Goal: Register for event/course

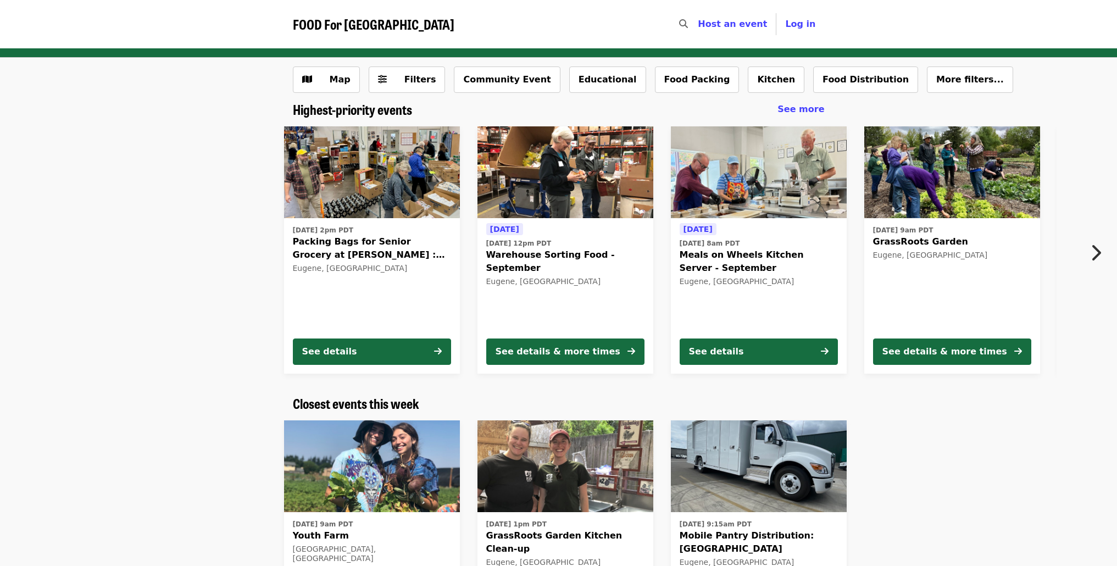
click at [1092, 243] on icon "chevron-right icon" at bounding box center [1095, 252] width 11 height 21
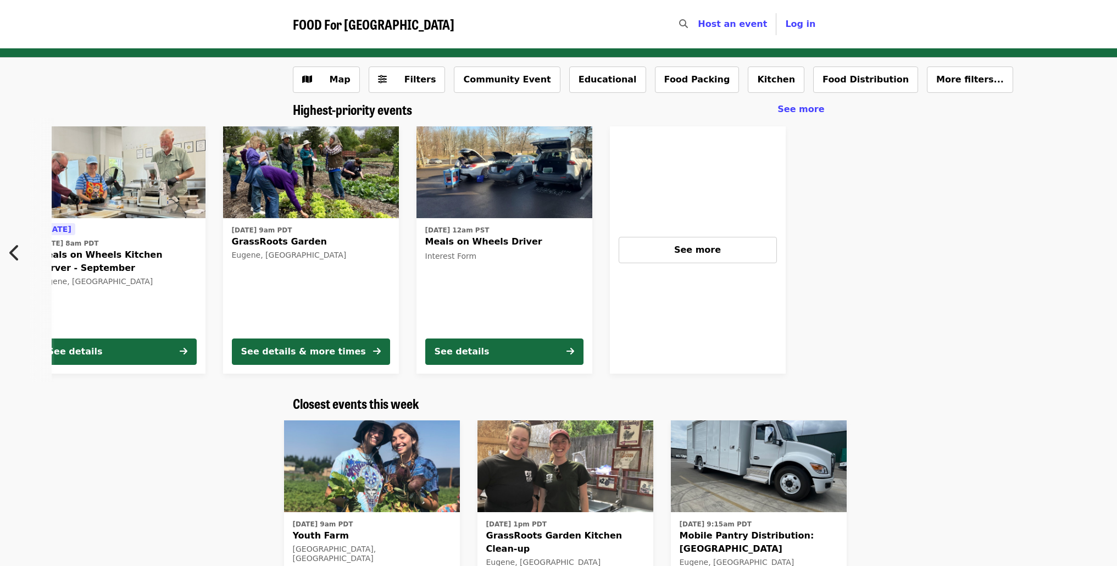
scroll to position [0, 715]
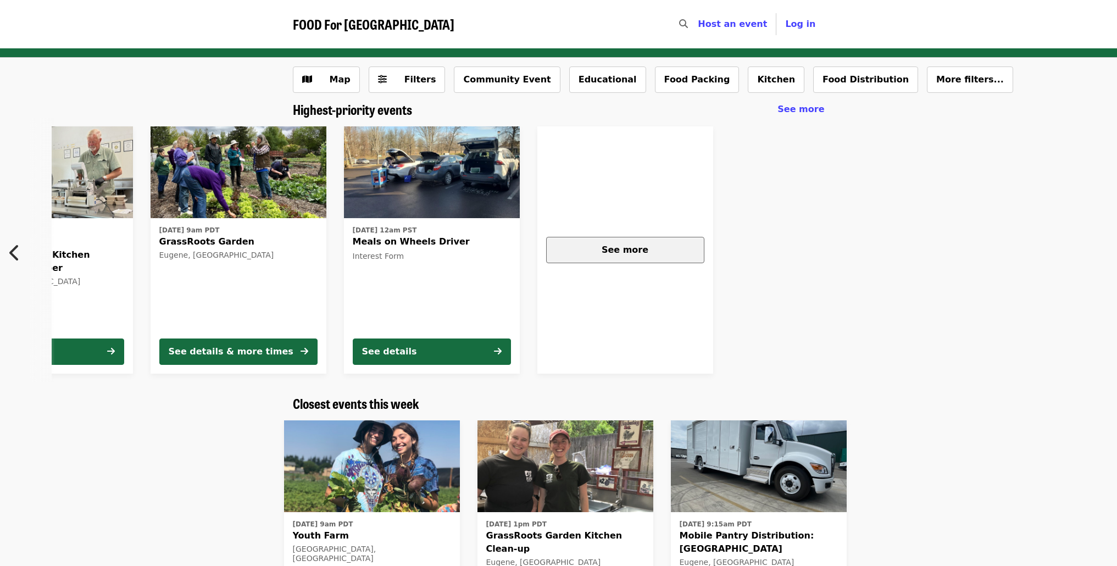
click at [663, 254] on div "See more" at bounding box center [626, 249] width 140 height 13
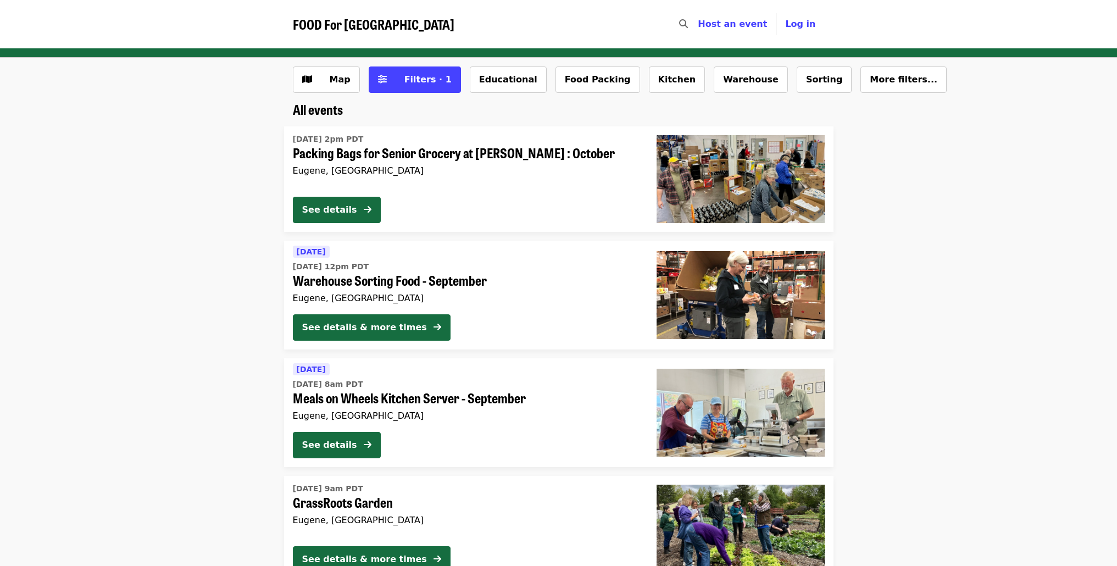
click at [323, 29] on span "FOOD For [GEOGRAPHIC_DATA]" at bounding box center [374, 23] width 162 height 19
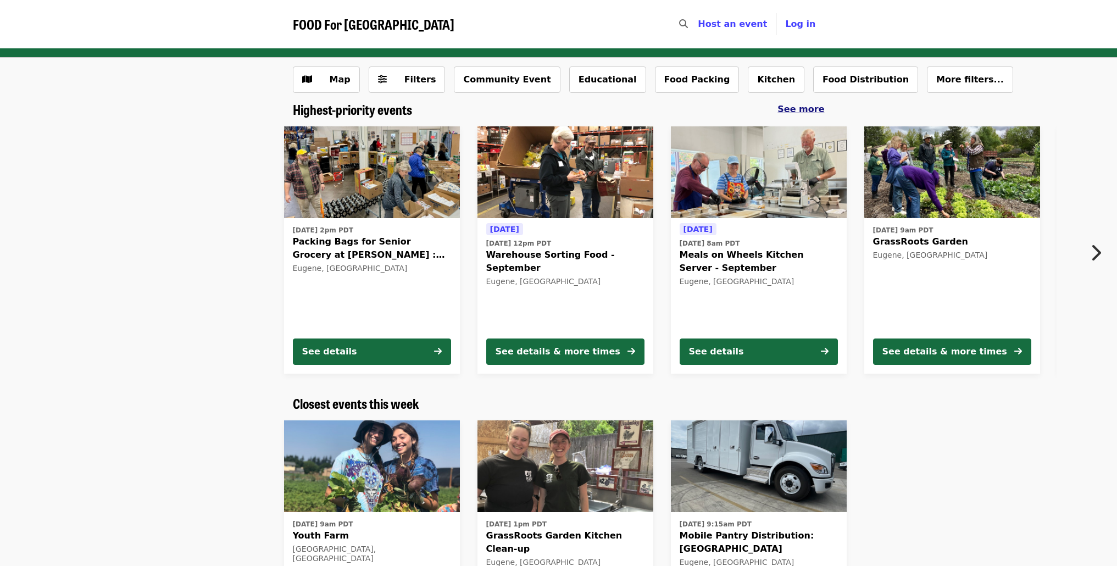
click at [802, 113] on span "See more" at bounding box center [801, 109] width 47 height 10
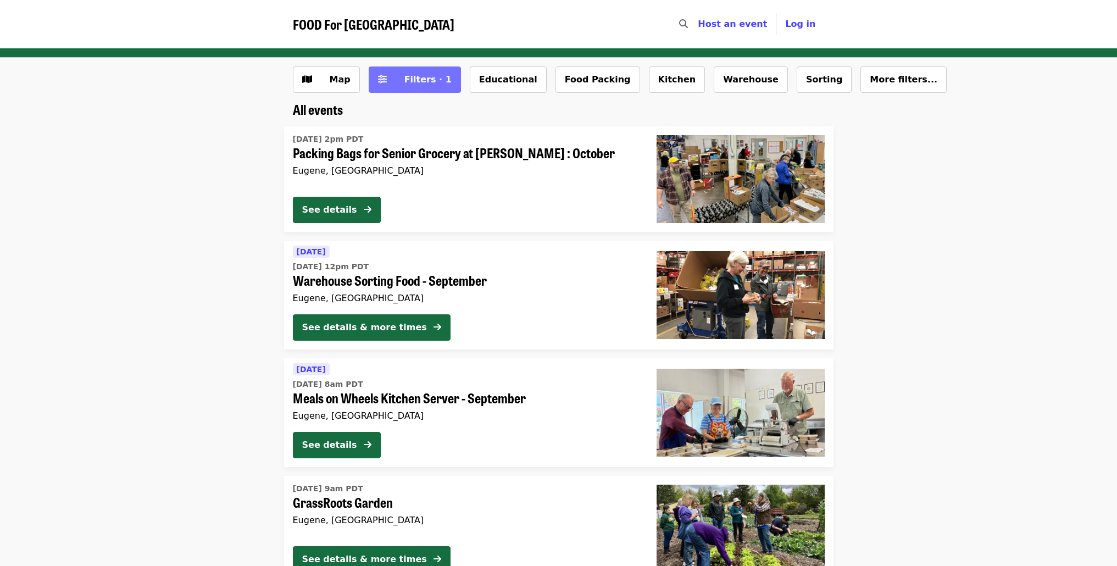
click at [417, 77] on span "Filters · 1" at bounding box center [427, 79] width 47 height 10
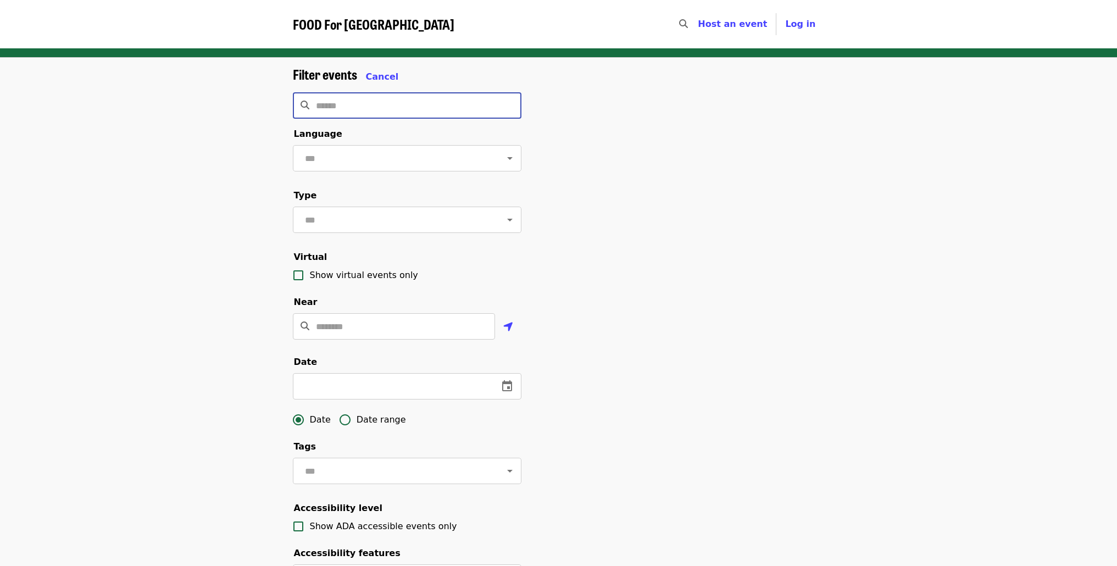
click at [363, 114] on input "Search" at bounding box center [419, 105] width 206 height 26
type input "*******"
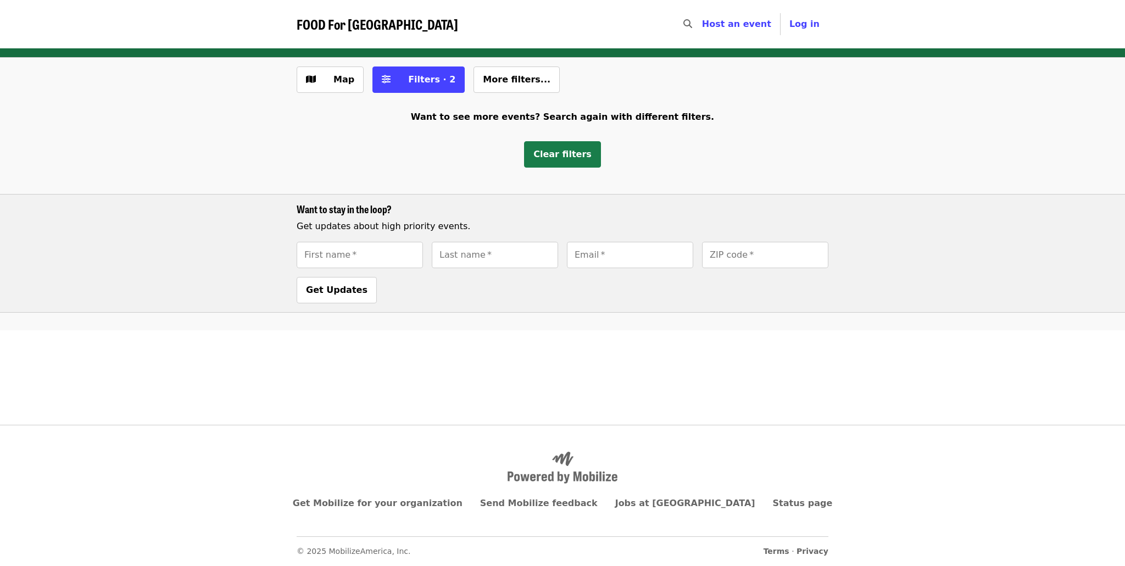
click at [555, 148] on button "Clear filters" at bounding box center [562, 154] width 77 height 26
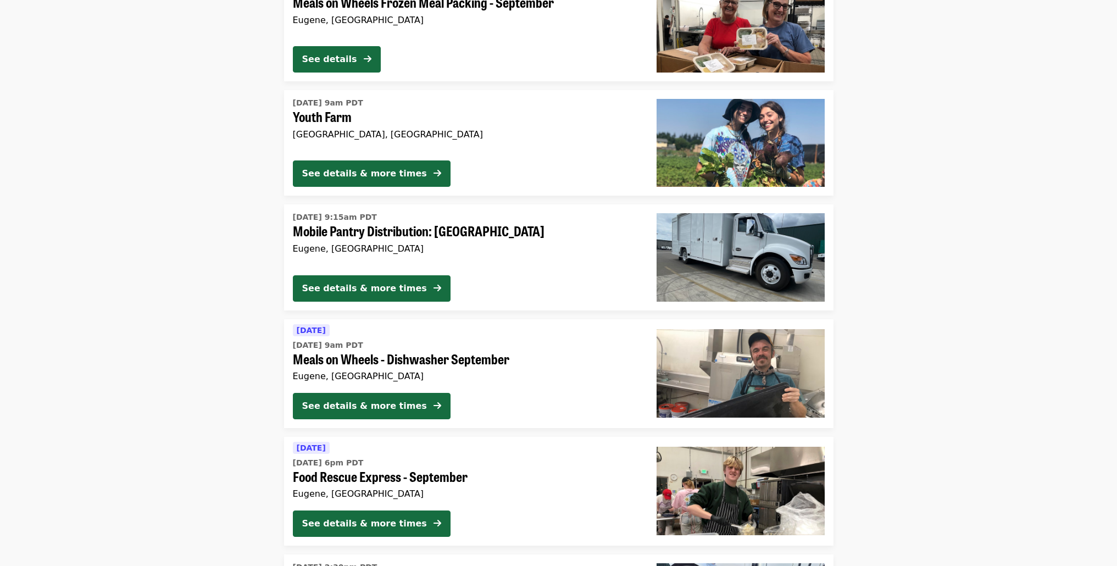
scroll to position [1402, 0]
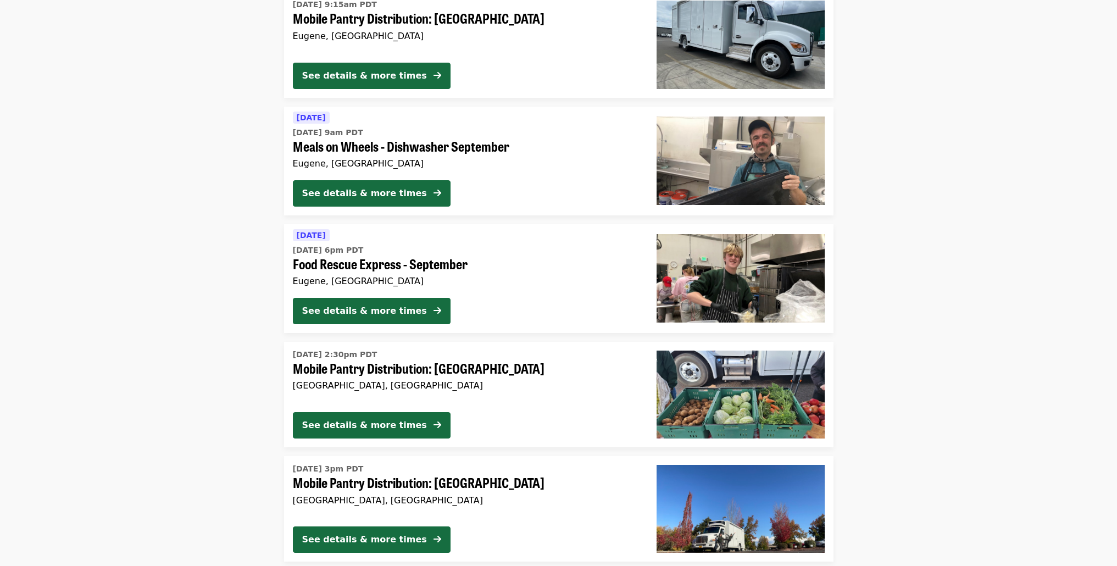
click at [396, 265] on span "Food Rescue Express - September" at bounding box center [466, 264] width 346 height 16
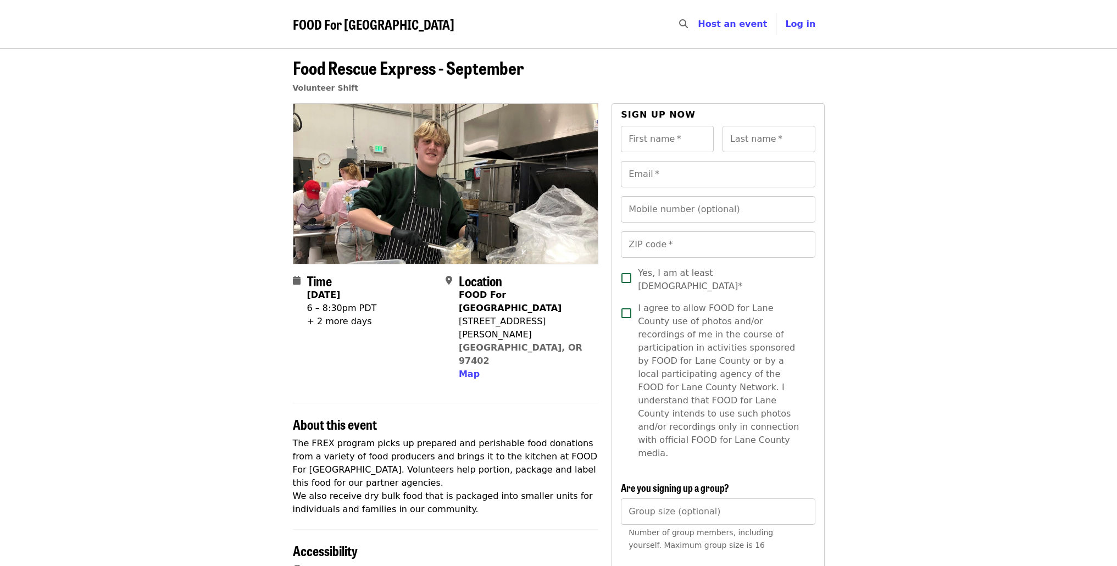
scroll to position [167, 0]
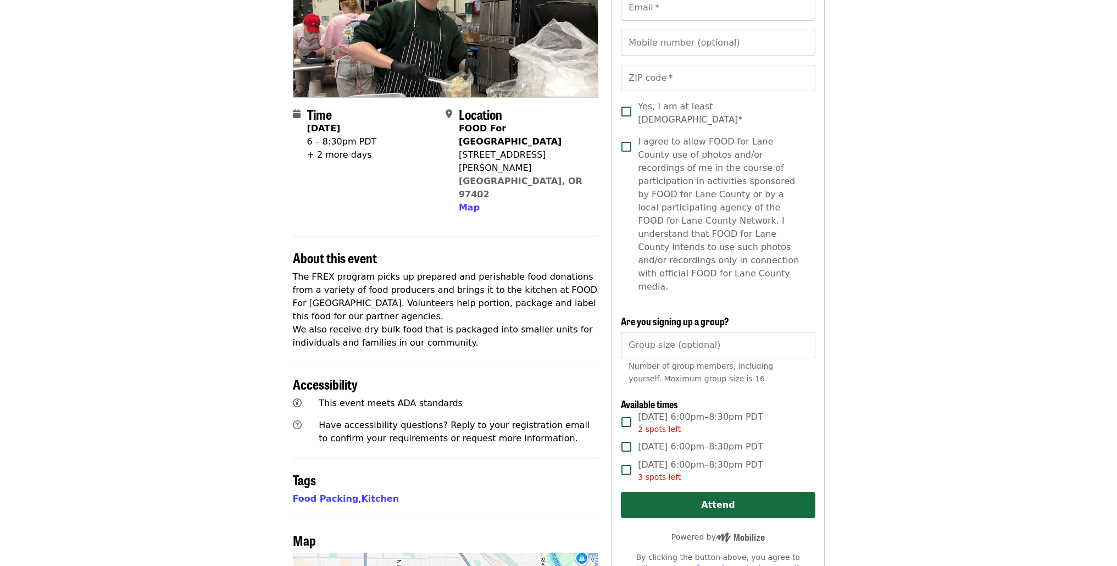
click at [310, 153] on div "+ 2 more days" at bounding box center [342, 154] width 70 height 13
drag, startPoint x: 310, startPoint y: 153, endPoint x: 354, endPoint y: 149, distance: 44.2
click at [354, 149] on div "+ 2 more days" at bounding box center [342, 154] width 70 height 13
